Goal: Task Accomplishment & Management: Manage account settings

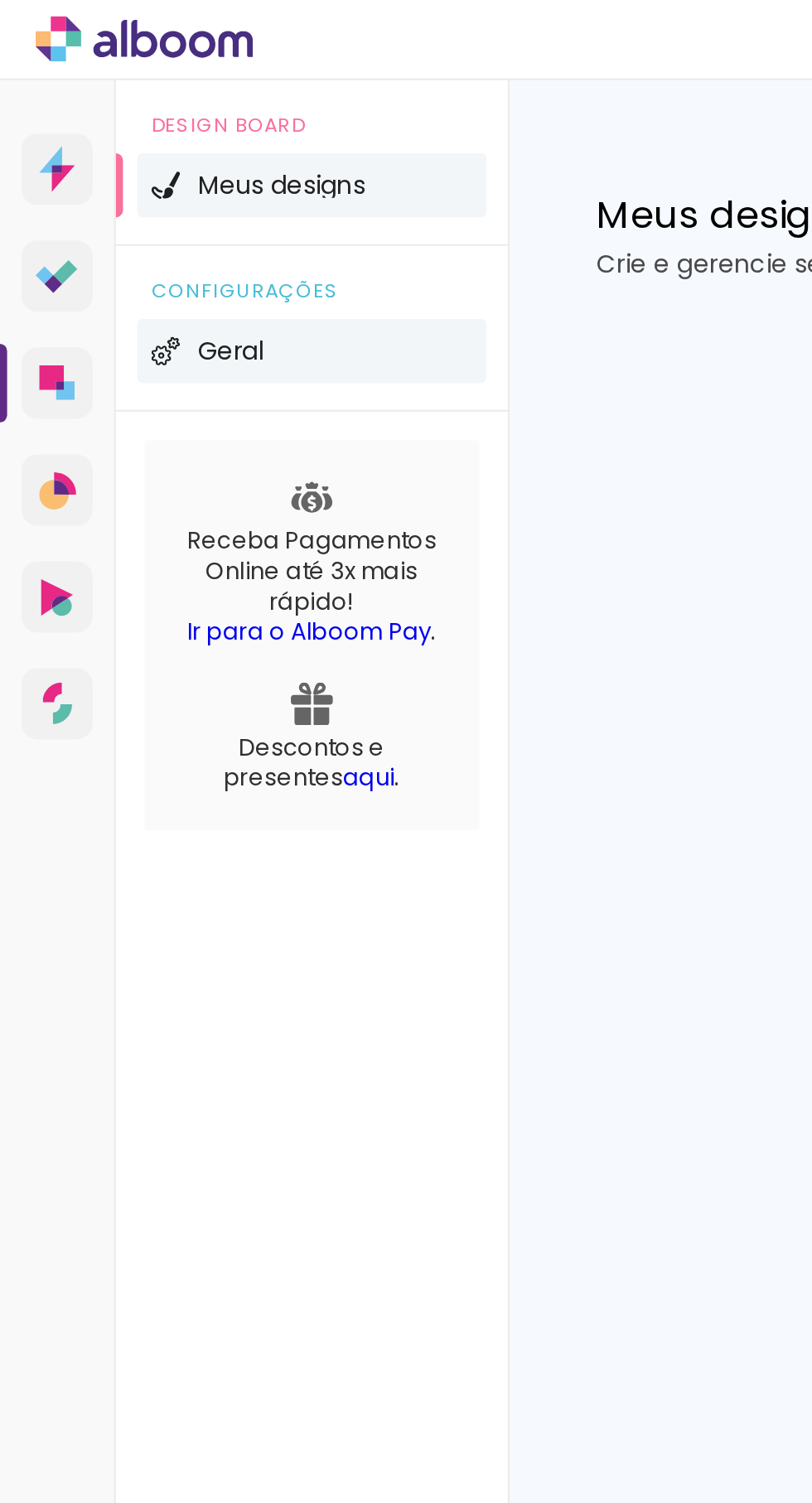
click at [86, 159] on li "Geral" at bounding box center [145, 163] width 163 height 30
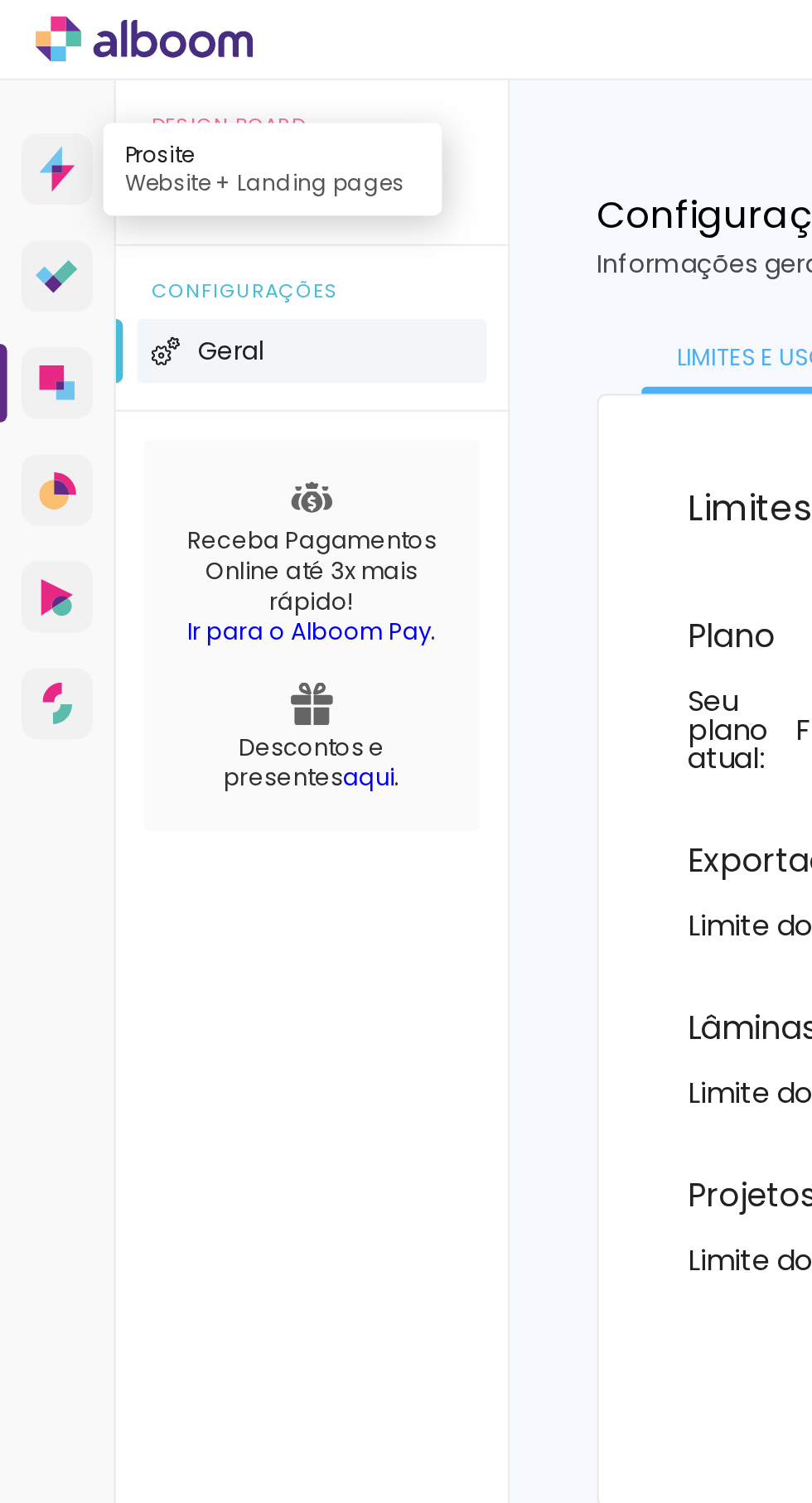
click at [22, 69] on icon at bounding box center [26, 78] width 17 height 22
